Goal: Information Seeking & Learning: Learn about a topic

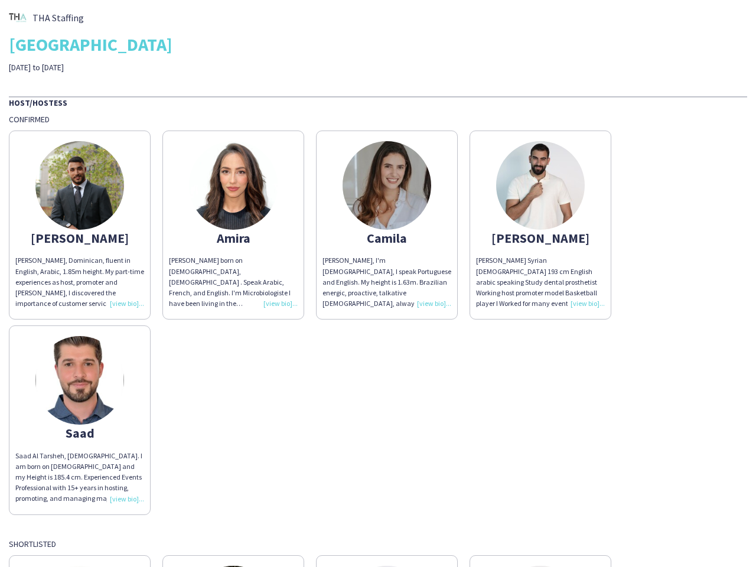
click at [378, 284] on div "[PERSON_NAME], I'm [DEMOGRAPHIC_DATA], I speak Portuguese and English. My heigh…" at bounding box center [387, 282] width 129 height 54
click at [80, 225] on img at bounding box center [79, 185] width 89 height 89
click at [233, 225] on img at bounding box center [233, 185] width 89 height 89
click at [387, 225] on img at bounding box center [387, 185] width 89 height 89
click at [541, 225] on img at bounding box center [540, 185] width 89 height 89
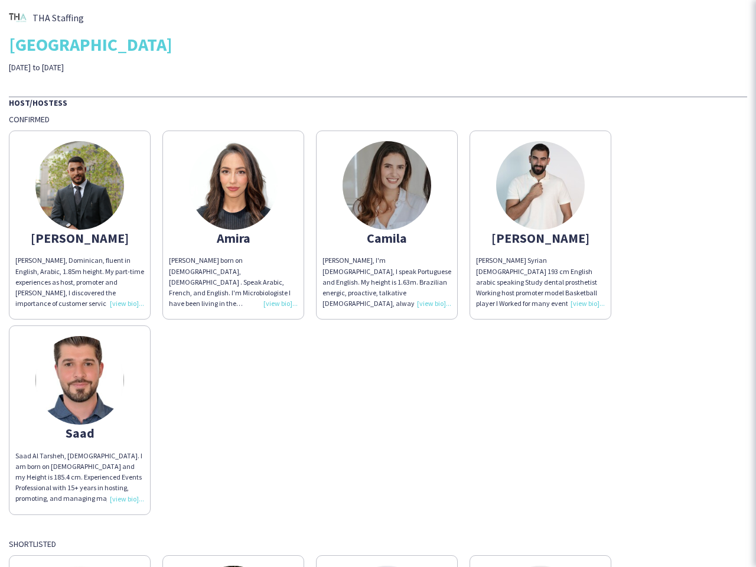
click at [80, 420] on img at bounding box center [79, 380] width 89 height 89
